Goal: Task Accomplishment & Management: Manage account settings

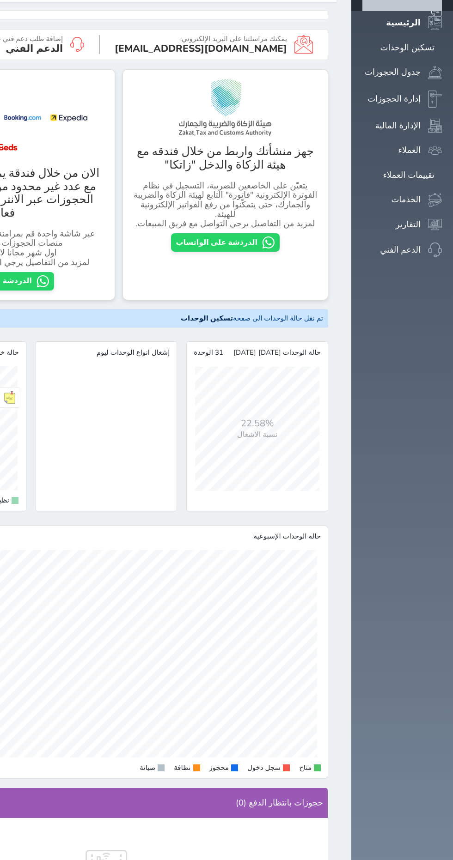
scroll to position [1025, 453]
click at [415, 55] on div "تسكين الوحدات" at bounding box center [407, 47] width 54 height 13
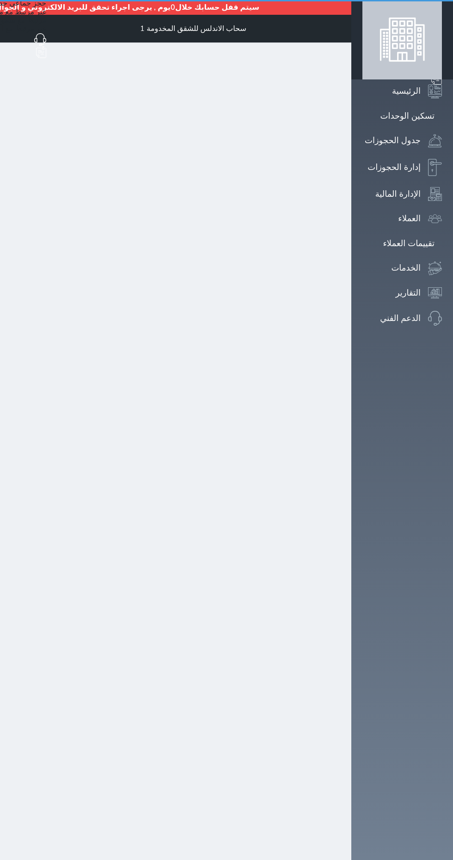
click at [230, 329] on button "إدارة الحجز" at bounding box center [194, 337] width 72 height 16
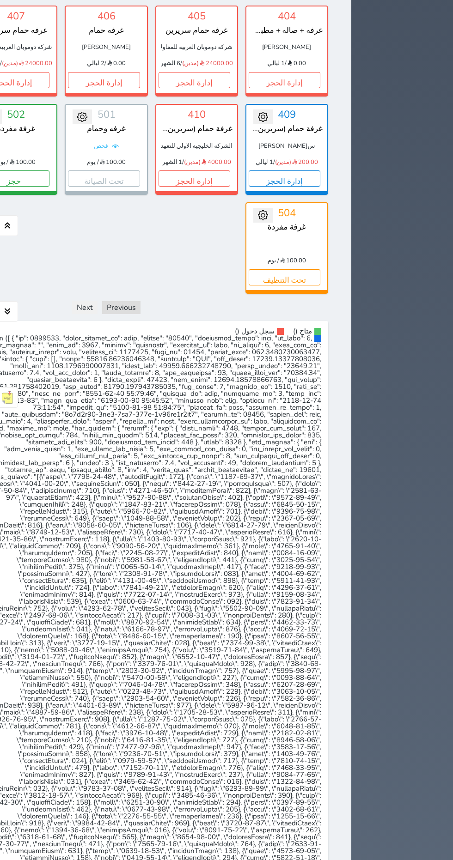
scroll to position [553, 0]
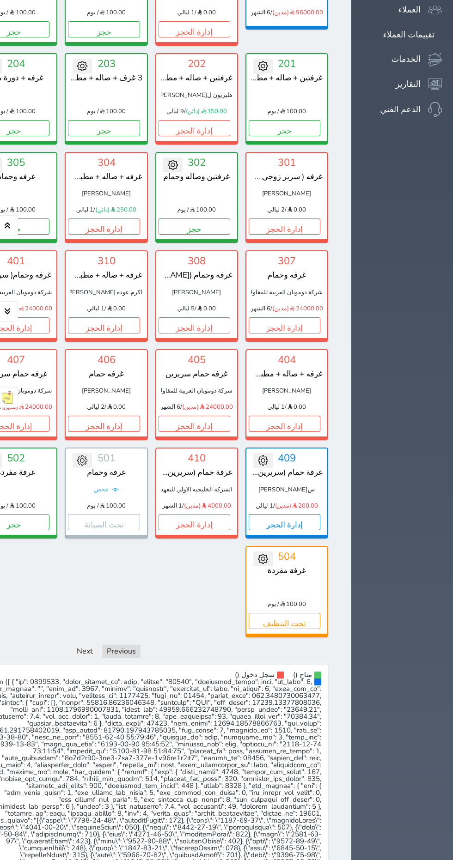
scroll to position [209, 0]
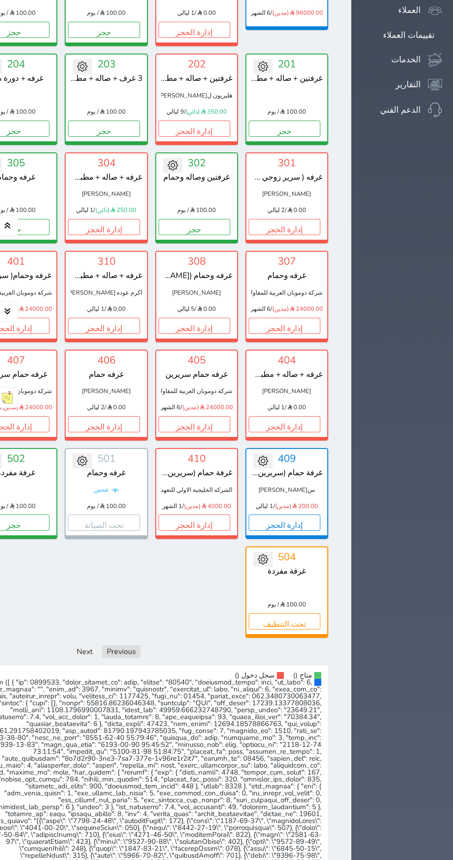
scroll to position [208, 0]
click at [320, 515] on button "إدارة الحجز" at bounding box center [285, 523] width 72 height 16
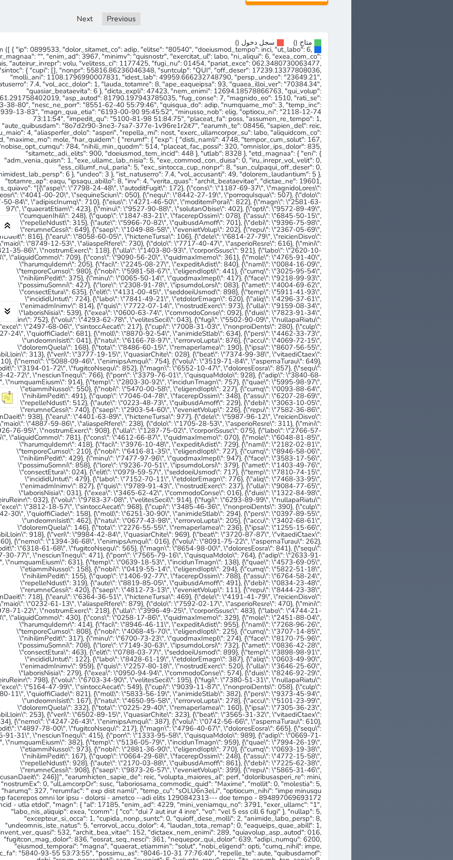
scroll to position [848, 0]
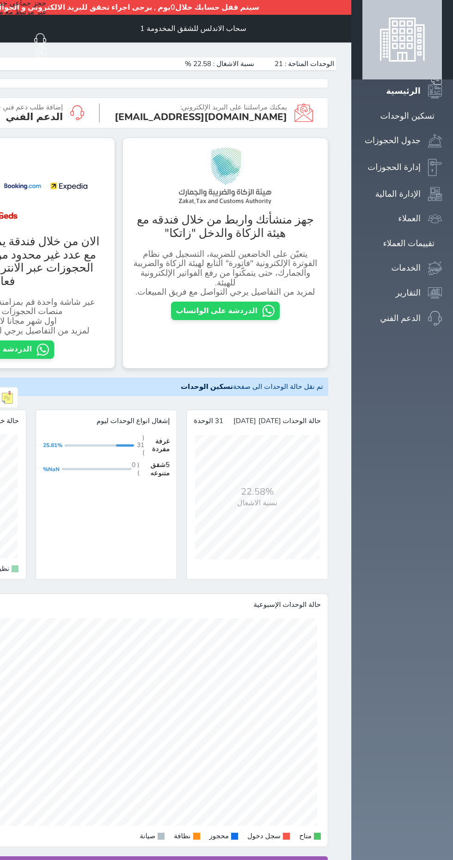
scroll to position [1025, 453]
click at [340, 29] on span at bounding box center [340, 29] width 0 height 0
click at [397, 147] on div "جدول الحجوزات" at bounding box center [393, 140] width 56 height 13
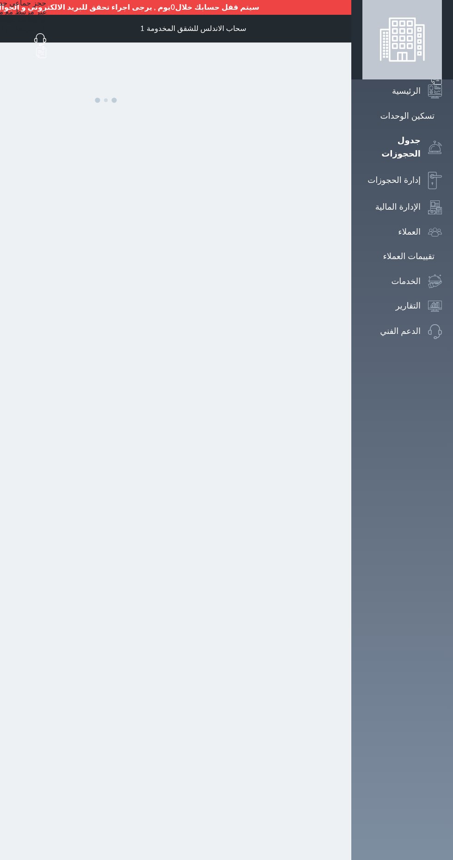
click at [340, 29] on span at bounding box center [340, 29] width 0 height 0
click at [402, 123] on div "تسكين الوحدات" at bounding box center [407, 115] width 54 height 13
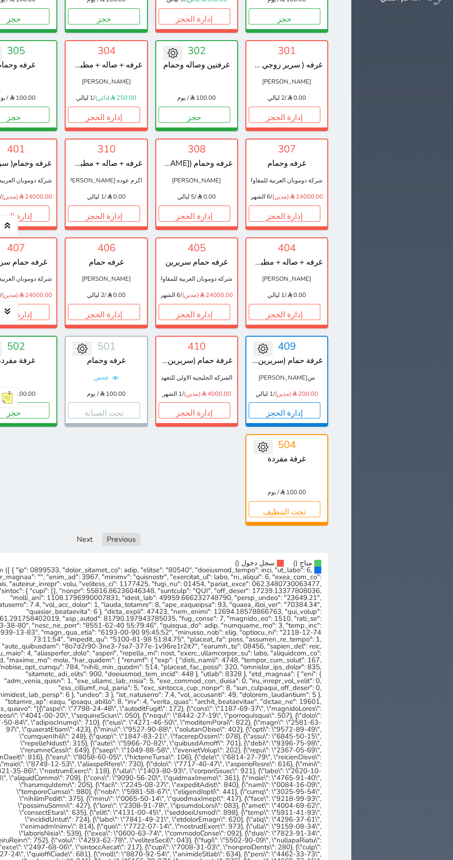
scroll to position [335, 0]
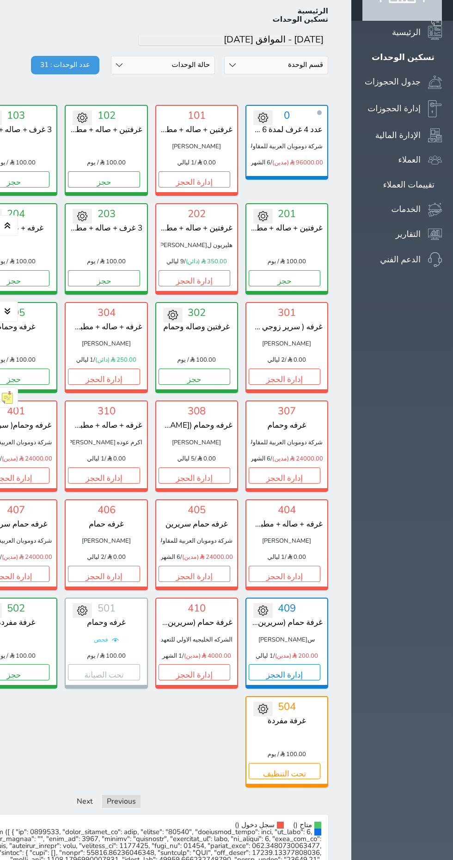
scroll to position [0, 0]
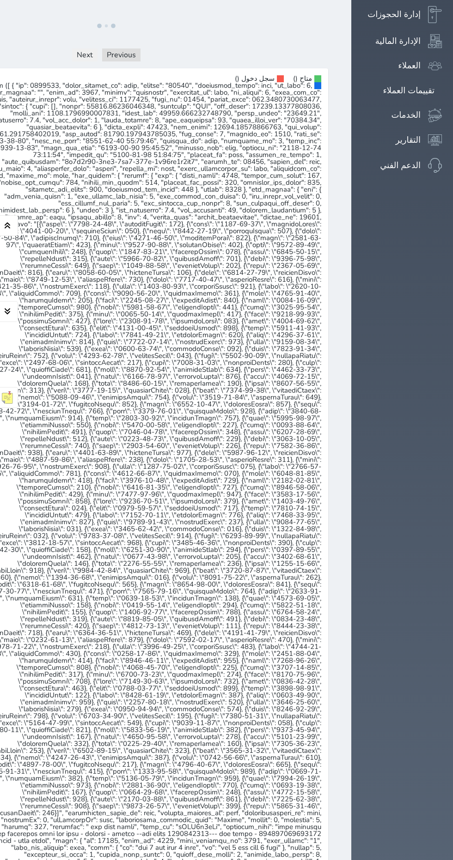
scroll to position [164, 0]
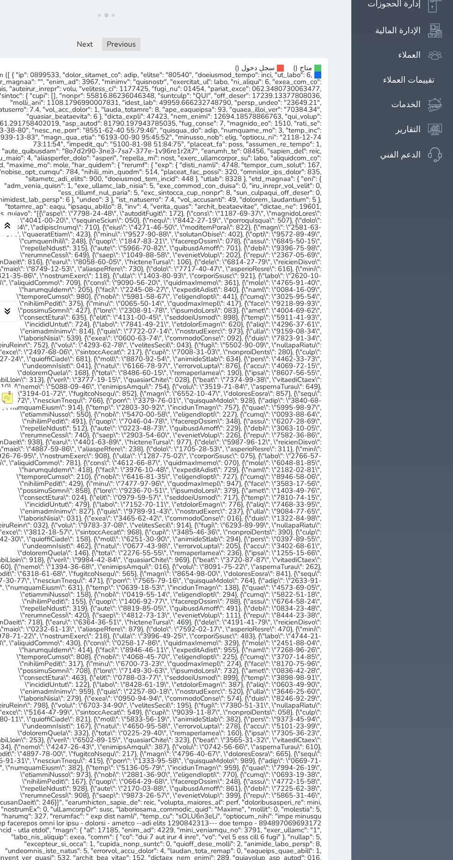
click at [4, 317] on icon "button" at bounding box center [7, 311] width 11 height 11
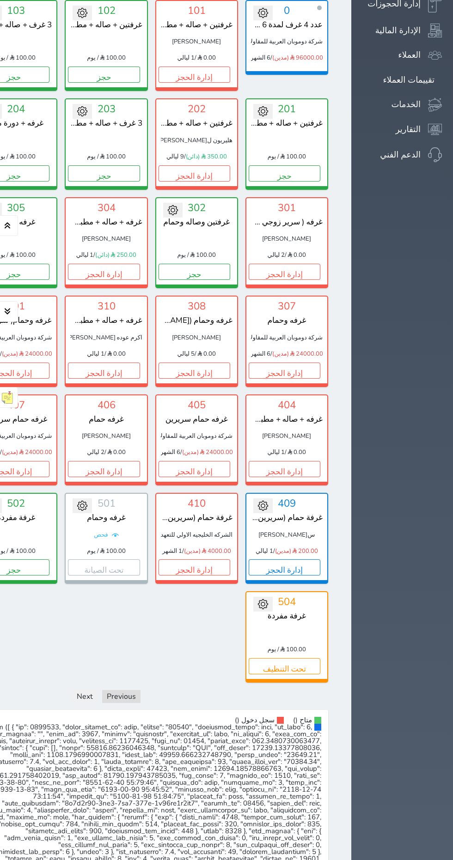
scroll to position [51, 0]
